Goal: Go to known website: Access a specific website the user already knows

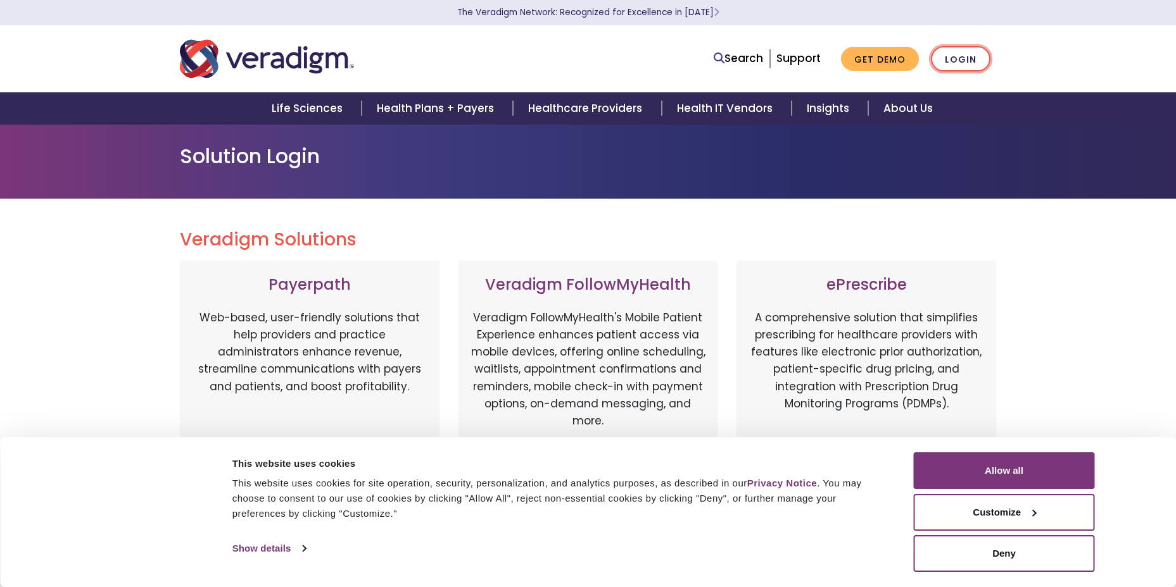
click at [977, 69] on link "Login" at bounding box center [961, 59] width 60 height 26
click at [967, 70] on link "Login" at bounding box center [961, 59] width 60 height 26
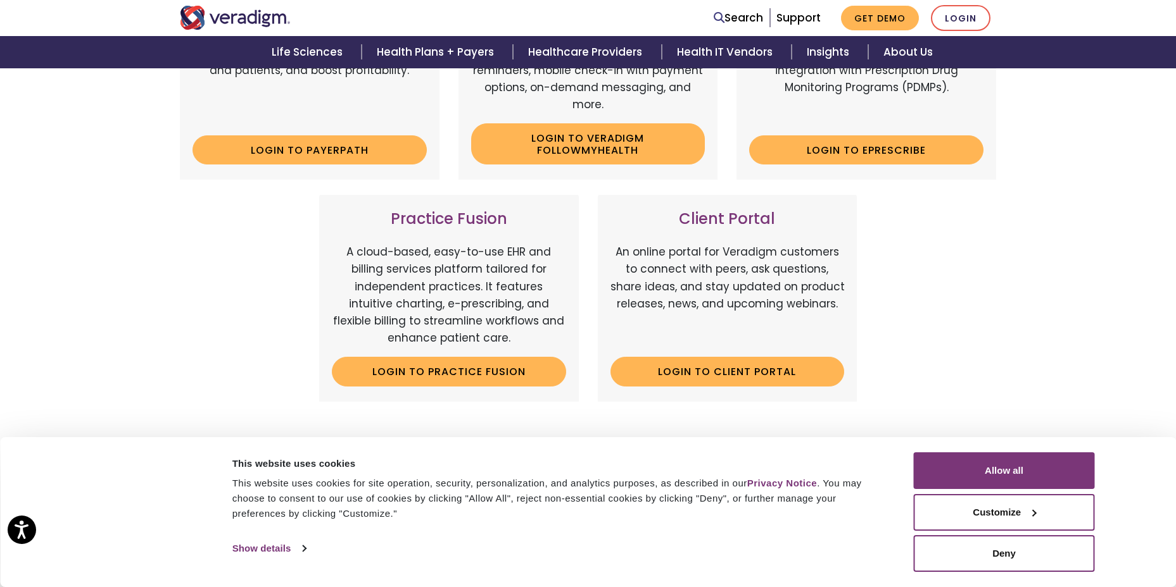
scroll to position [380, 0]
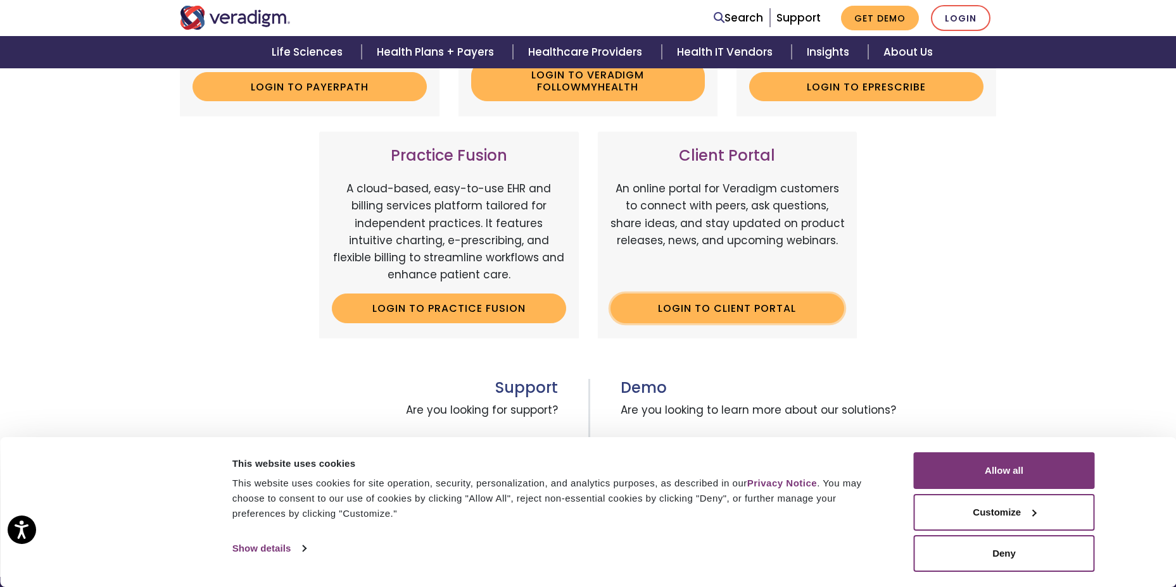
click at [812, 313] on link "Login to Client Portal" at bounding box center [727, 308] width 234 height 29
